Goal: Information Seeking & Learning: Learn about a topic

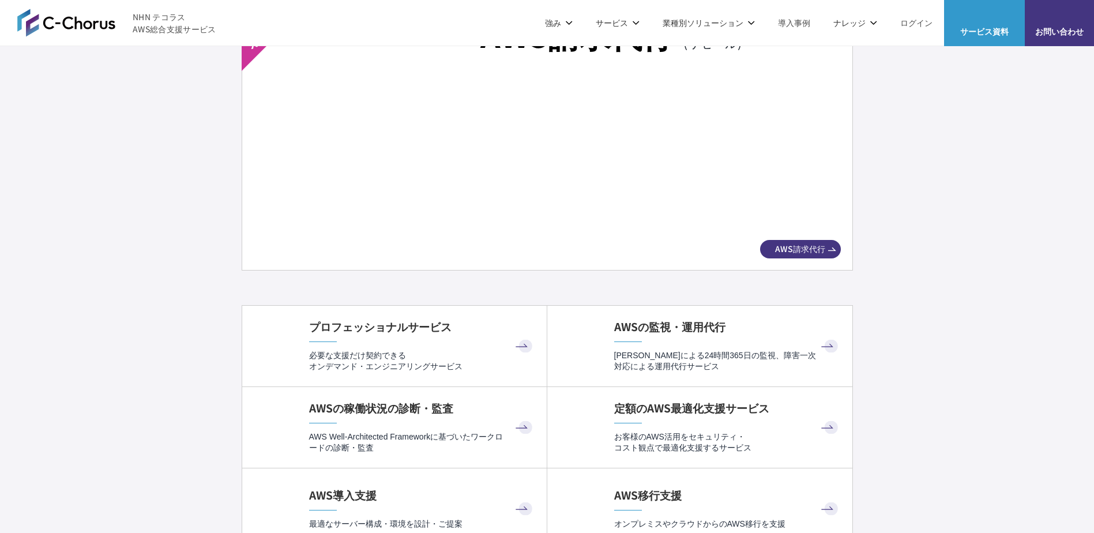
scroll to position [1961, 0]
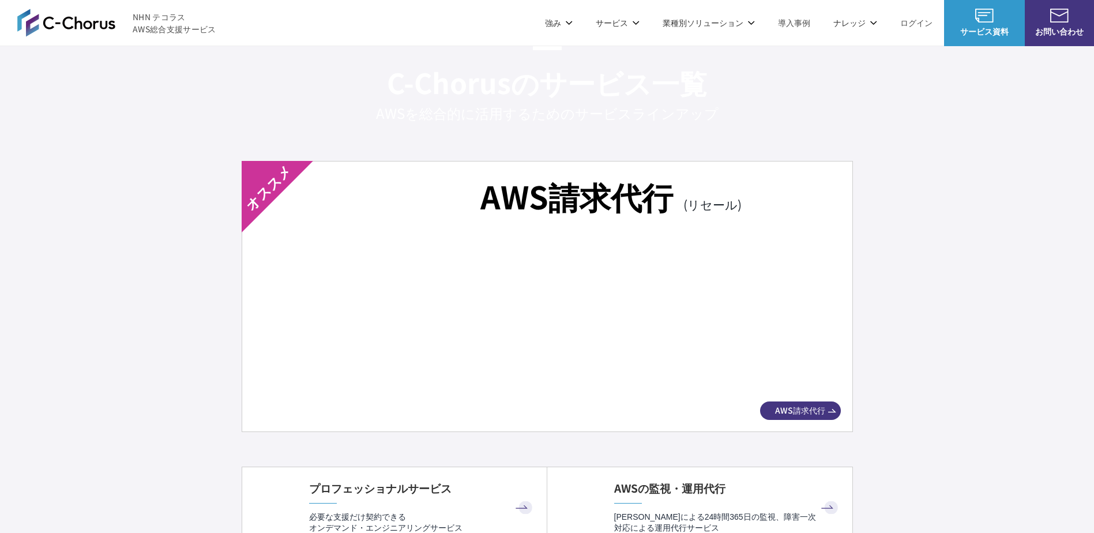
click at [459, 261] on img at bounding box center [547, 315] width 546 height 152
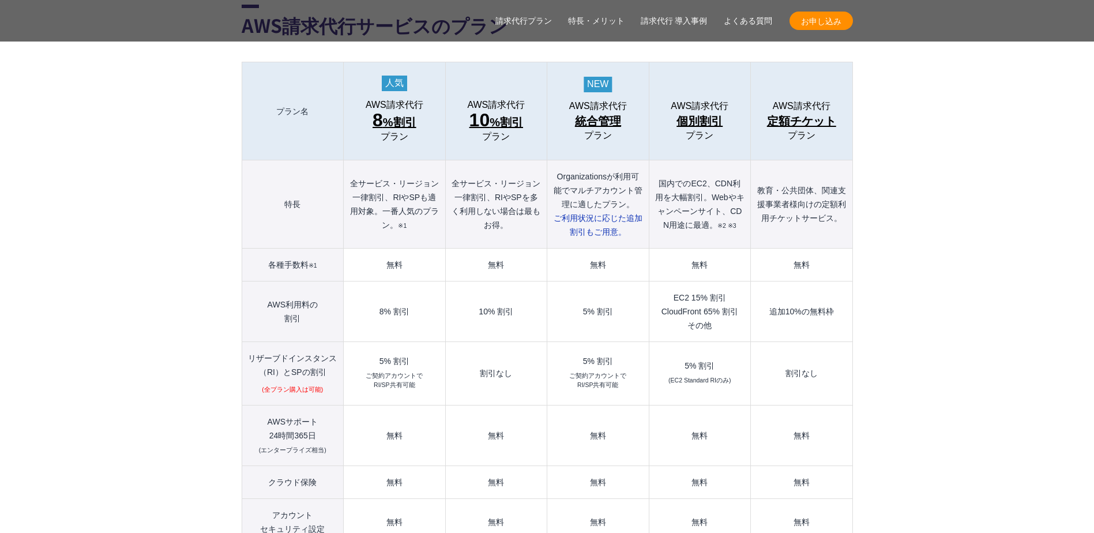
scroll to position [1327, 0]
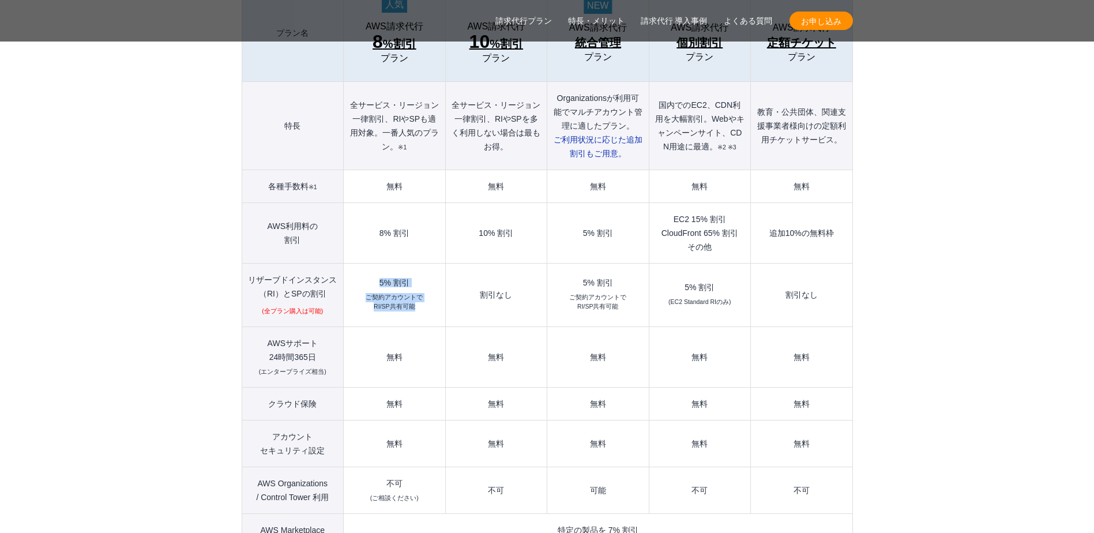
drag, startPoint x: 417, startPoint y: 282, endPoint x: 355, endPoint y: 253, distance: 67.6
click at [355, 264] on td "5% 割引 ご契約アカウントで RI/SP共有可能" at bounding box center [395, 295] width 102 height 63
drag, startPoint x: 355, startPoint y: 253, endPoint x: 500, endPoint y: 286, distance: 147.9
click at [500, 286] on td "割引なし" at bounding box center [496, 295] width 102 height 63
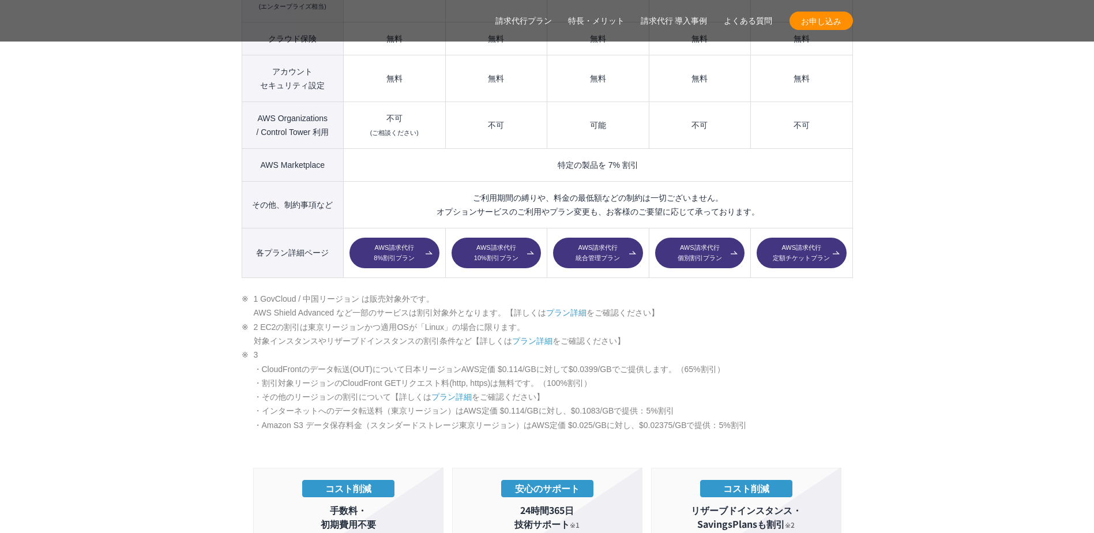
scroll to position [1846, 0]
